Goal: Task Accomplishment & Management: Use online tool/utility

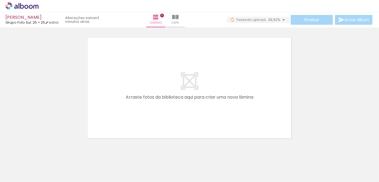
click at [244, 16] on div "Finalizar Enviar álbum" at bounding box center [300, 20] width 147 height 10
click at [248, 17] on paper-button "0 Fazendo upload... 39,92%" at bounding box center [258, 20] width 63 height 7
click at [277, 29] on iron-icon at bounding box center [277, 29] width 5 height 5
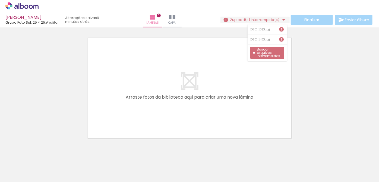
click at [0, 0] on slot "Buscar arquivos interrompidos" at bounding box center [0, 0] width 0 height 0
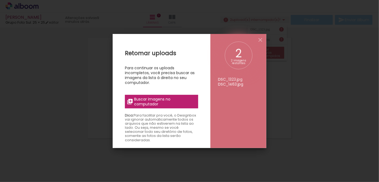
click at [175, 101] on span "Buscar imagens no computador" at bounding box center [165, 102] width 61 height 10
click at [0, 0] on input "file" at bounding box center [0, 0] width 0 height 0
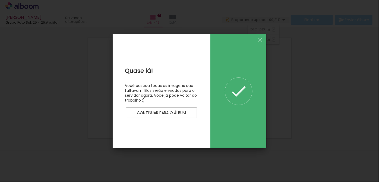
click at [0, 0] on slot "Continuar para o álbum" at bounding box center [0, 0] width 0 height 0
